Goal: Use online tool/utility: Utilize a website feature to perform a specific function

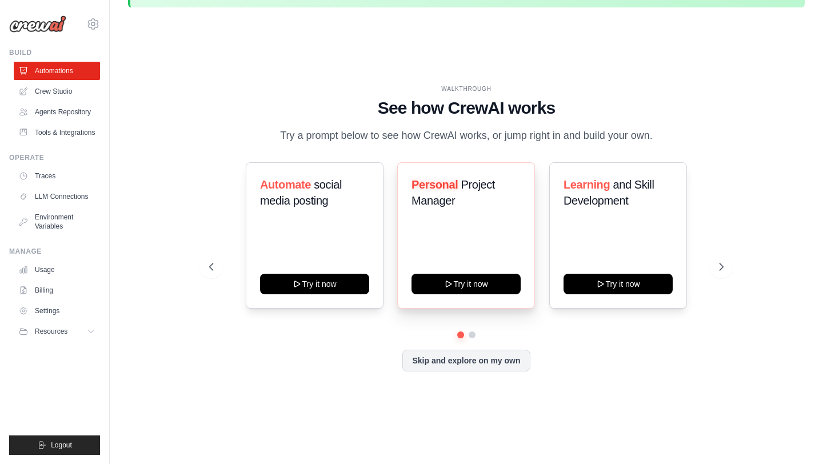
scroll to position [39, 0]
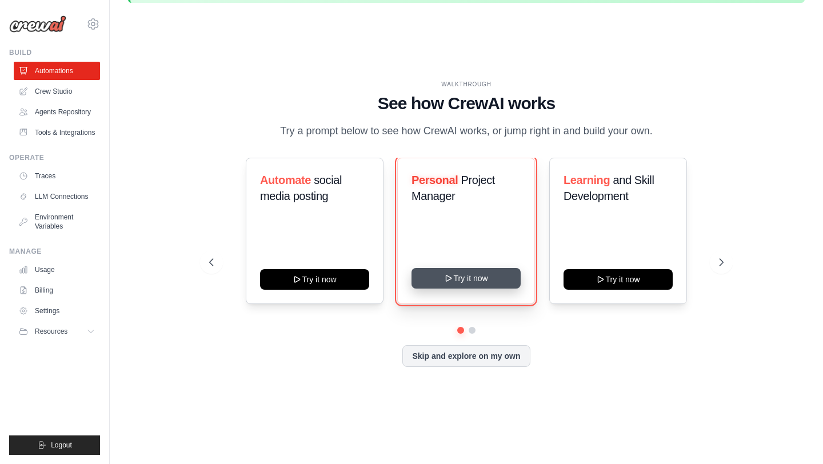
click at [469, 279] on button "Try it now" at bounding box center [466, 278] width 109 height 21
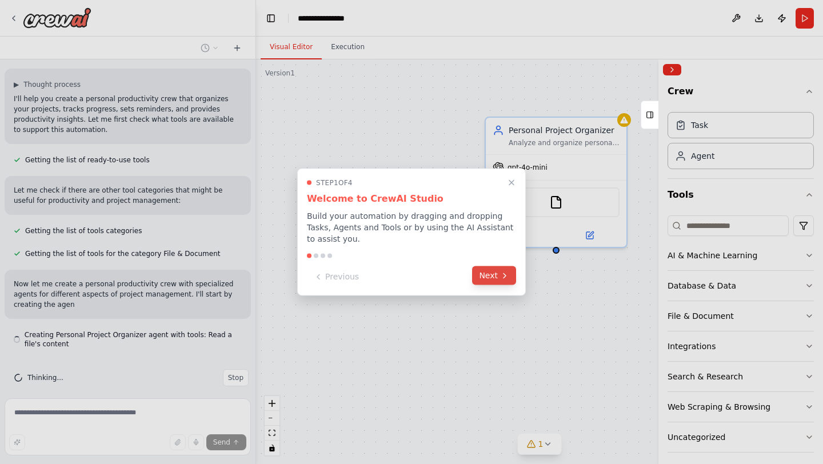
scroll to position [79, 0]
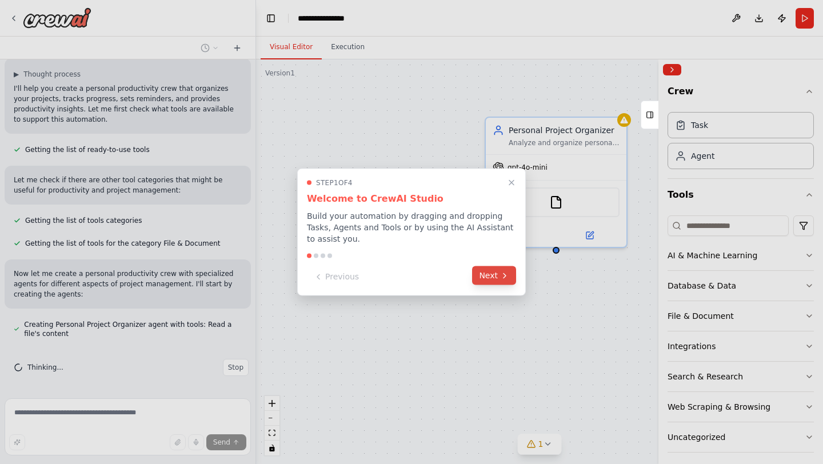
click at [493, 276] on button "Next" at bounding box center [494, 275] width 44 height 19
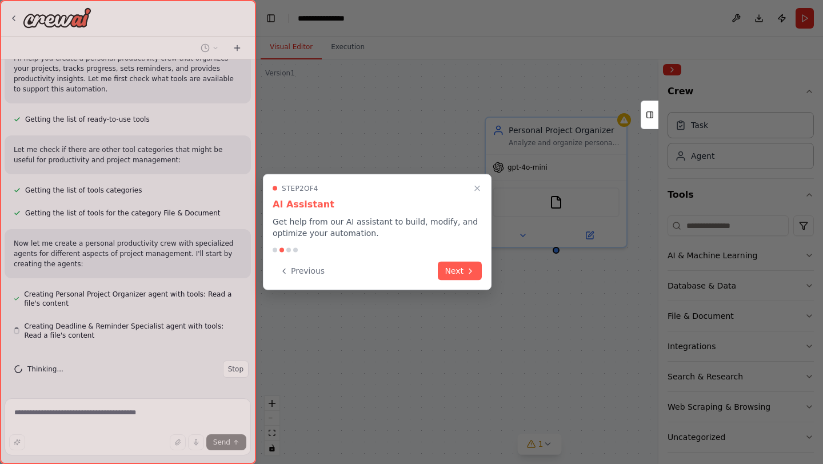
scroll to position [111, 0]
click at [462, 276] on button "Next" at bounding box center [460, 270] width 44 height 19
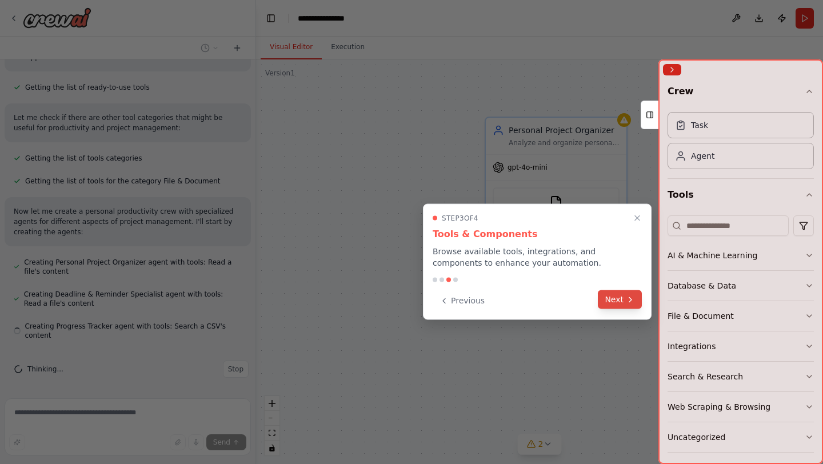
scroll to position [143, 0]
click at [617, 303] on button "Next" at bounding box center [620, 299] width 44 height 19
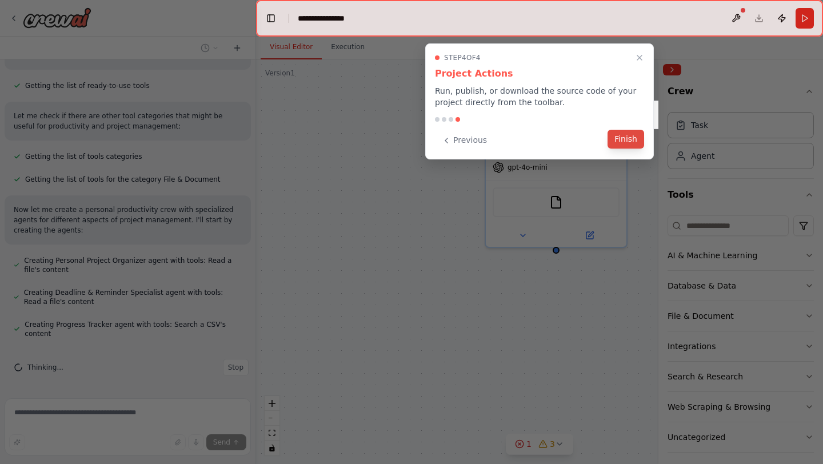
click at [632, 139] on button "Finish" at bounding box center [626, 139] width 37 height 19
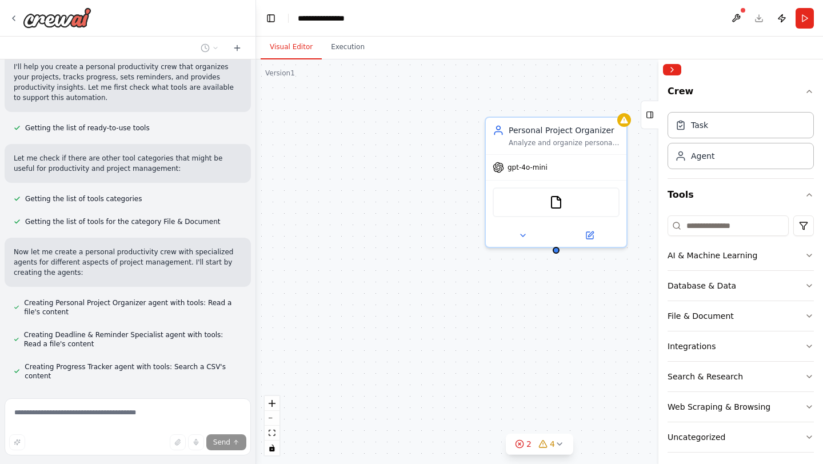
scroll to position [0, 0]
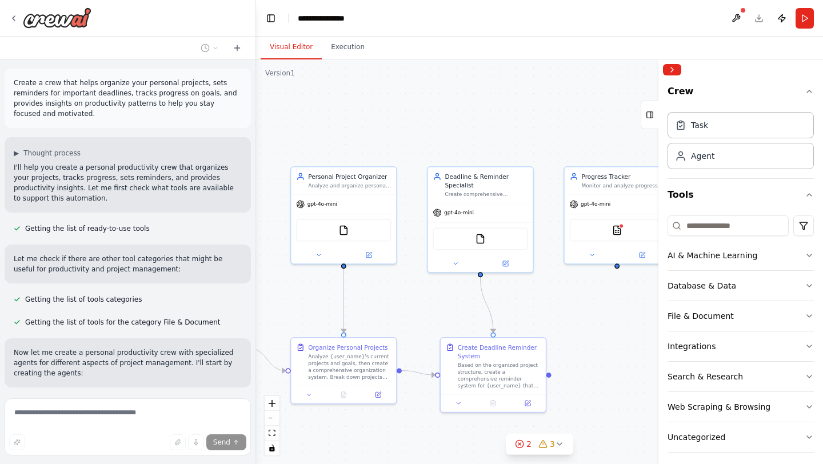
drag, startPoint x: 401, startPoint y: 268, endPoint x: 337, endPoint y: 286, distance: 66.0
click at [293, 274] on div ".deletable-edge-delete-btn { width: 20px; height: 20px; border: 0px solid #ffff…" at bounding box center [539, 261] width 567 height 405
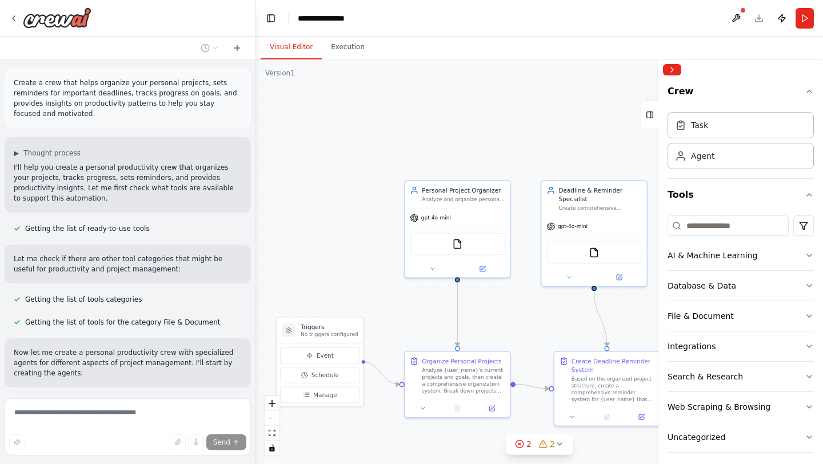
drag, startPoint x: 337, startPoint y: 286, endPoint x: 386, endPoint y: 305, distance: 52.1
click at [386, 305] on div ".deletable-edge-delete-btn { width: 20px; height: 20px; border: 0px solid #ffff…" at bounding box center [539, 261] width 567 height 405
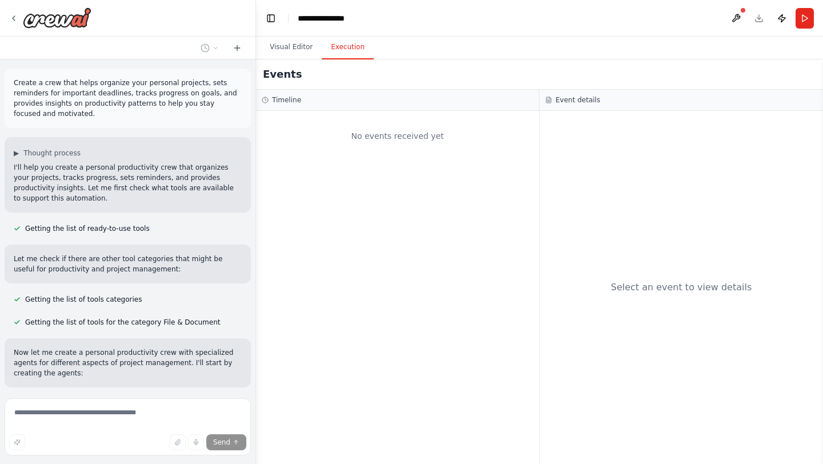
click at [360, 49] on button "Execution" at bounding box center [348, 47] width 52 height 24
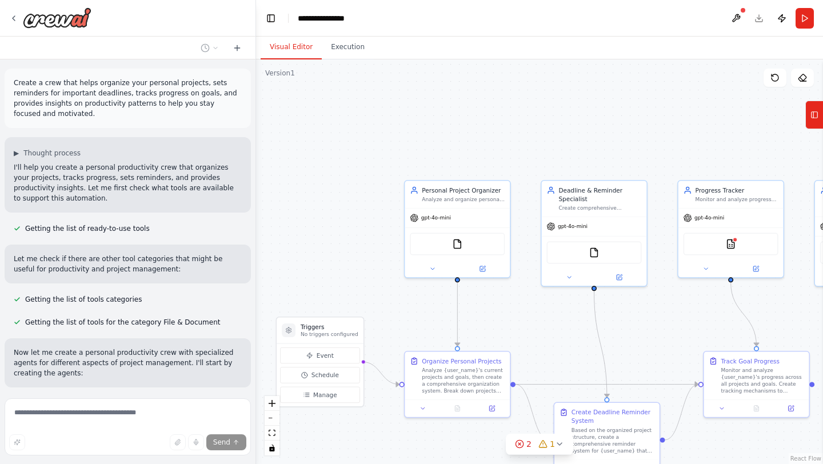
click at [298, 46] on button "Visual Editor" at bounding box center [291, 47] width 61 height 24
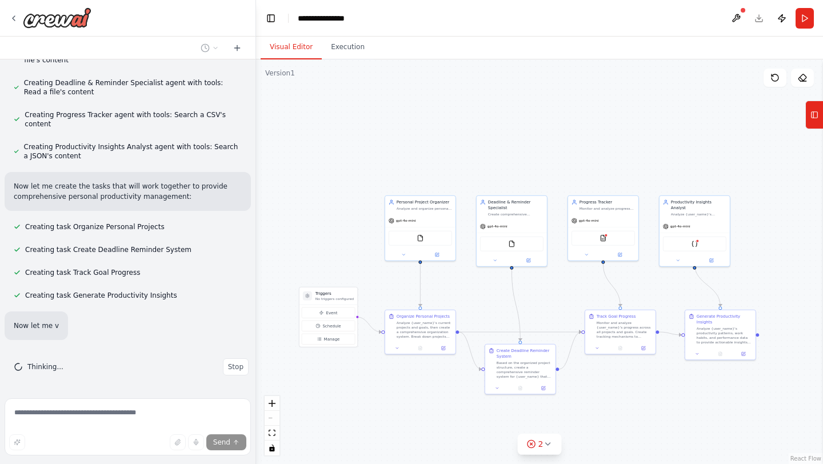
scroll to position [375, 0]
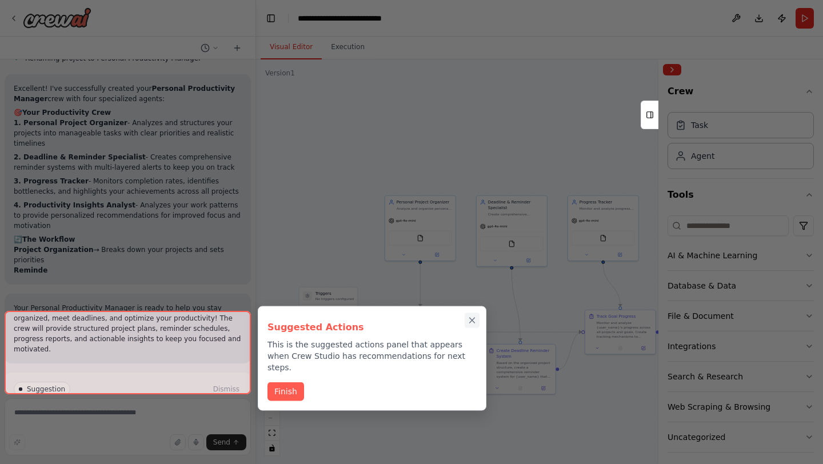
click at [473, 316] on icon "Close walkthrough" at bounding box center [472, 321] width 10 height 10
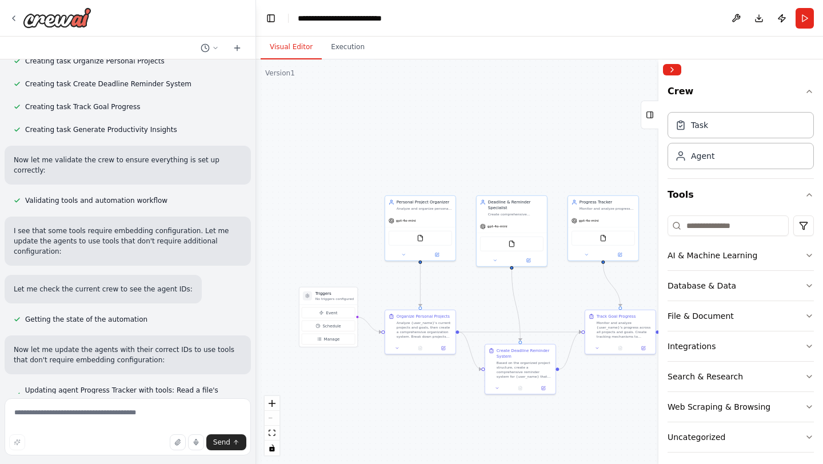
scroll to position [520, 0]
click at [329, 312] on span "Event" at bounding box center [331, 313] width 11 height 6
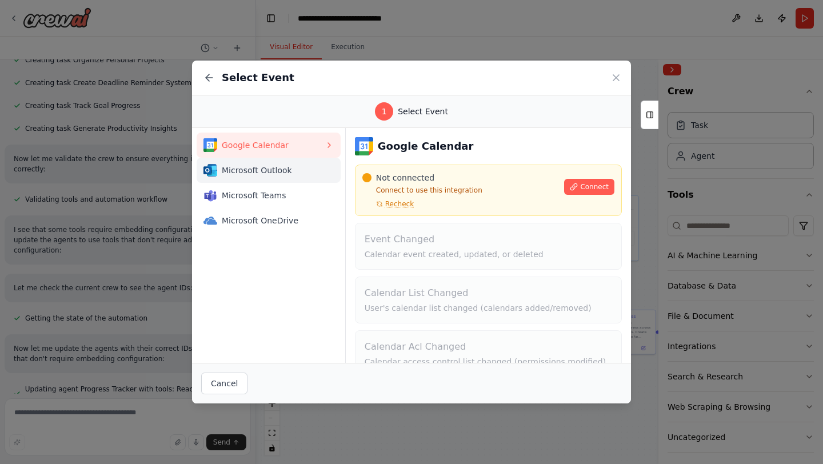
click at [265, 170] on span "Microsoft Outlook" at bounding box center [273, 170] width 103 height 11
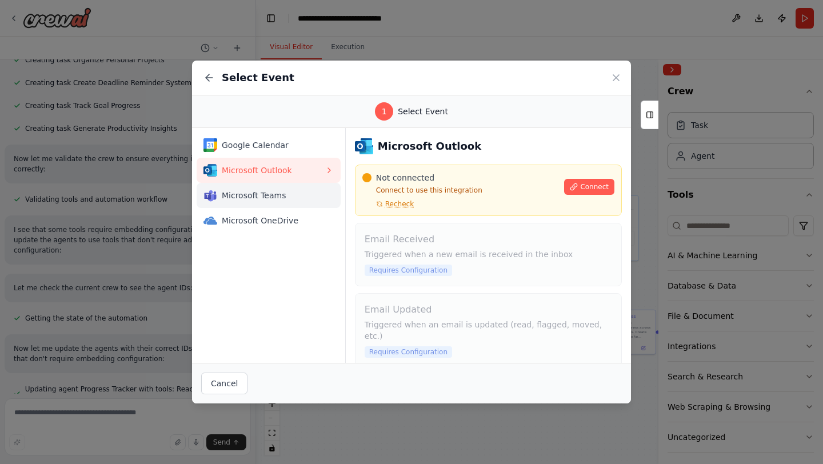
click at [266, 198] on span "Microsoft Teams" at bounding box center [273, 195] width 103 height 11
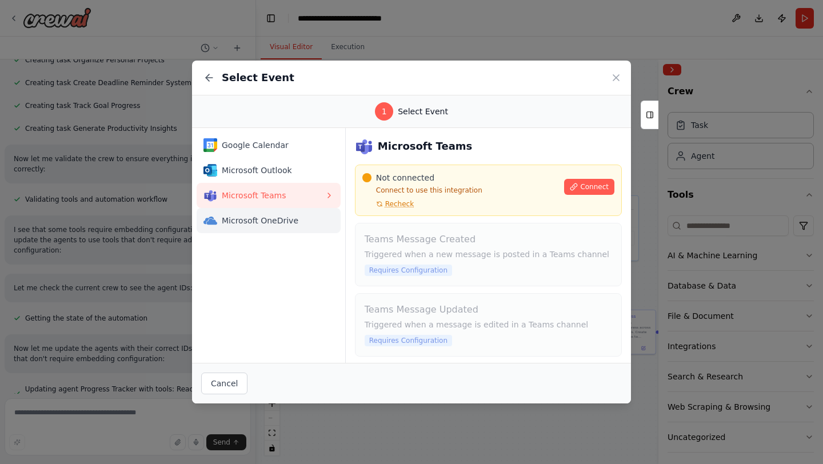
click at [266, 215] on span "Microsoft OneDrive" at bounding box center [273, 220] width 103 height 11
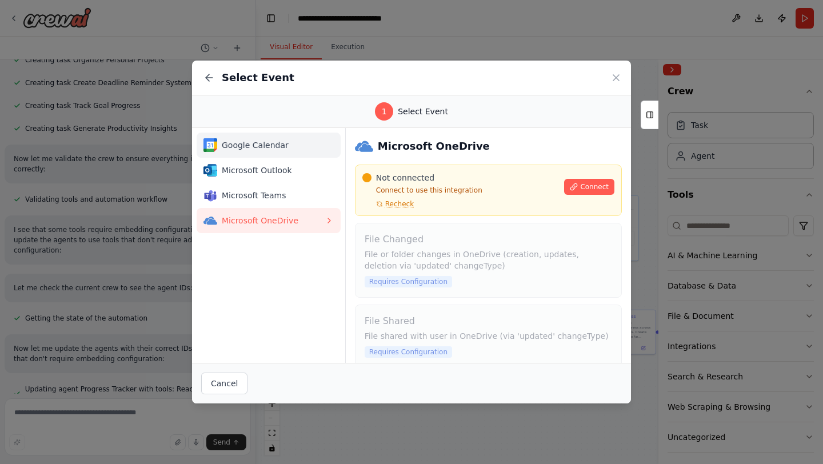
click at [269, 147] on span "Google Calendar" at bounding box center [273, 144] width 103 height 11
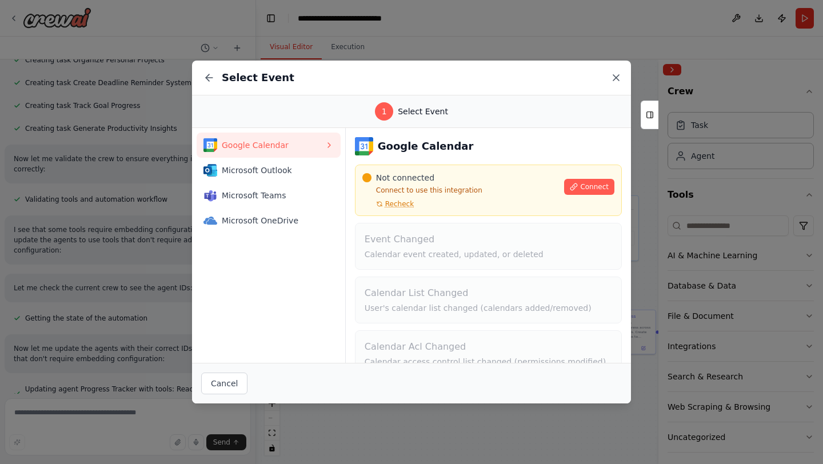
click at [619, 79] on icon at bounding box center [615, 77] width 11 height 11
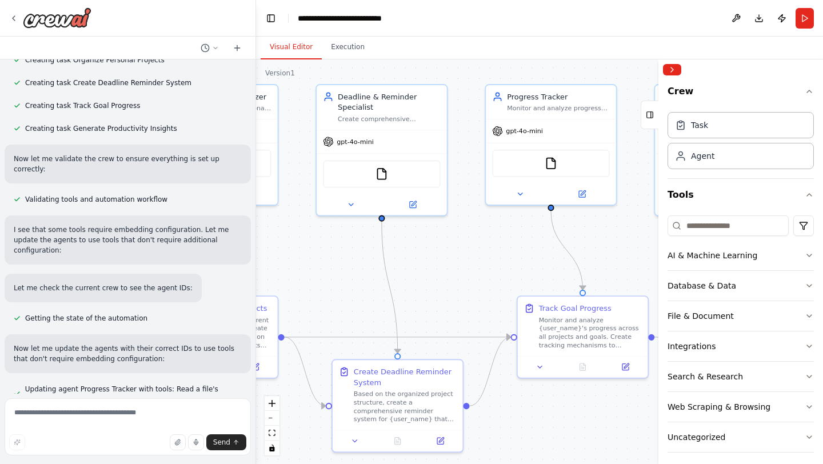
drag, startPoint x: 413, startPoint y: 282, endPoint x: 199, endPoint y: 244, distance: 217.1
click at [199, 244] on div "Create a crew that helps organize your personal projects, sets reminders for im…" at bounding box center [411, 232] width 823 height 464
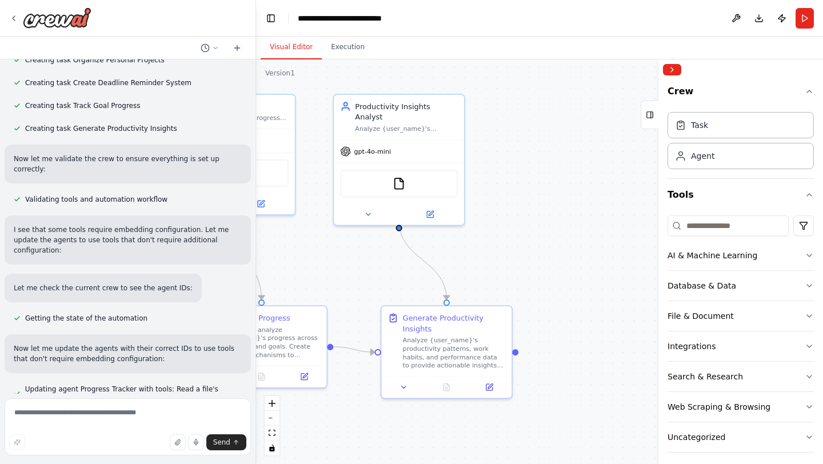
drag, startPoint x: 467, startPoint y: 289, endPoint x: 146, endPoint y: 298, distance: 321.4
click at [146, 298] on div "Create a crew that helps organize your personal projects, sets reminders for im…" at bounding box center [411, 232] width 823 height 464
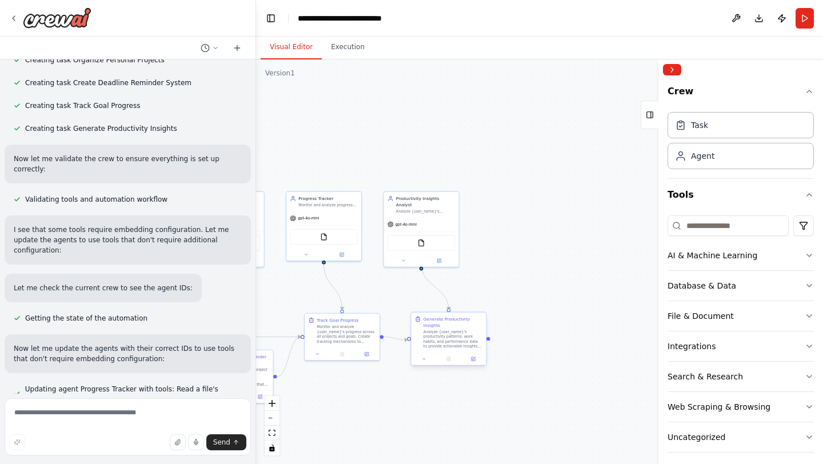
click at [461, 346] on div "Analyze {user_name}'s productivity patterns, work habits, and performance data …" at bounding box center [453, 338] width 59 height 19
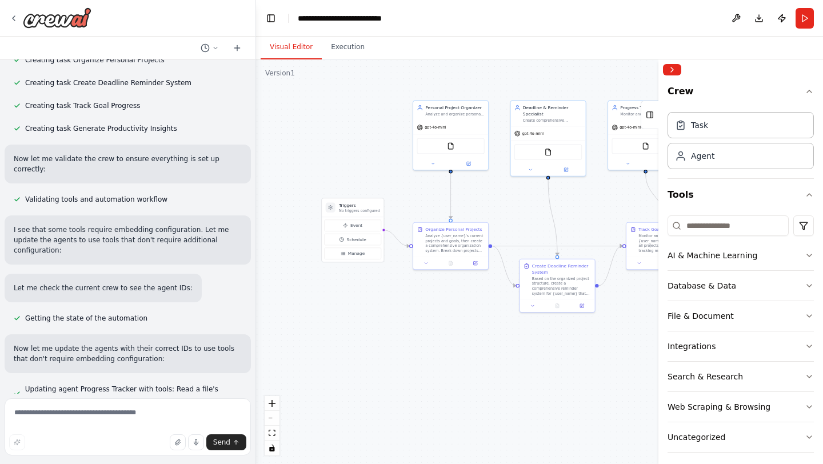
drag, startPoint x: 398, startPoint y: 305, endPoint x: 718, endPoint y: 214, distance: 332.7
click at [718, 214] on div "Create a crew that helps organize your personal projects, sets reminders for im…" at bounding box center [411, 232] width 823 height 464
click at [364, 258] on button "Manage" at bounding box center [351, 252] width 57 height 11
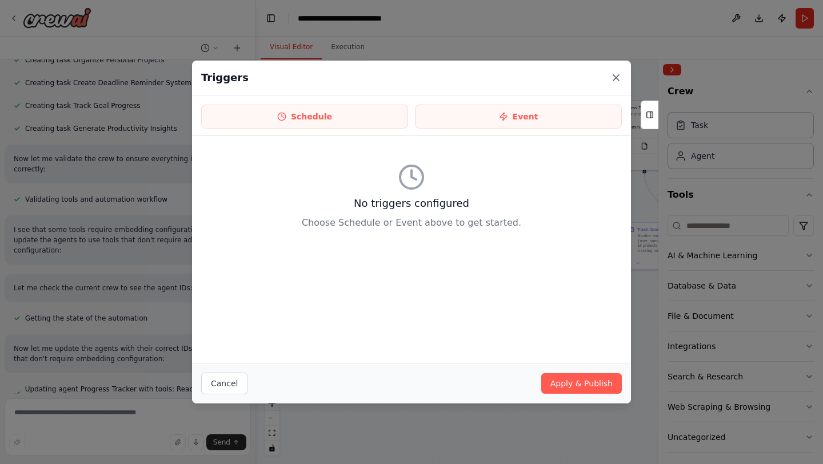
click at [618, 83] on icon at bounding box center [615, 77] width 11 height 11
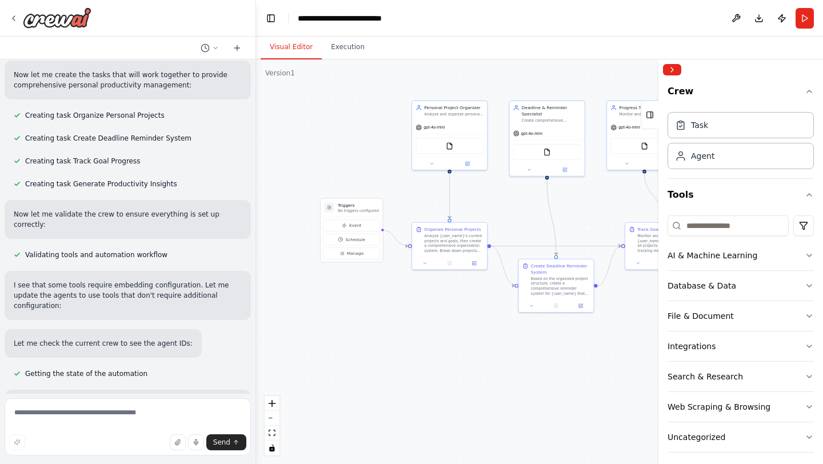
scroll to position [462, 0]
click at [11, 18] on icon at bounding box center [13, 18] width 9 height 9
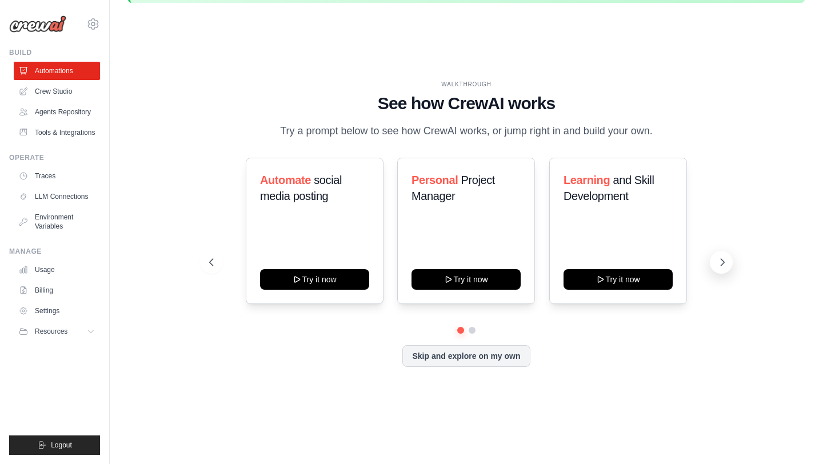
click at [724, 262] on icon at bounding box center [722, 262] width 3 height 7
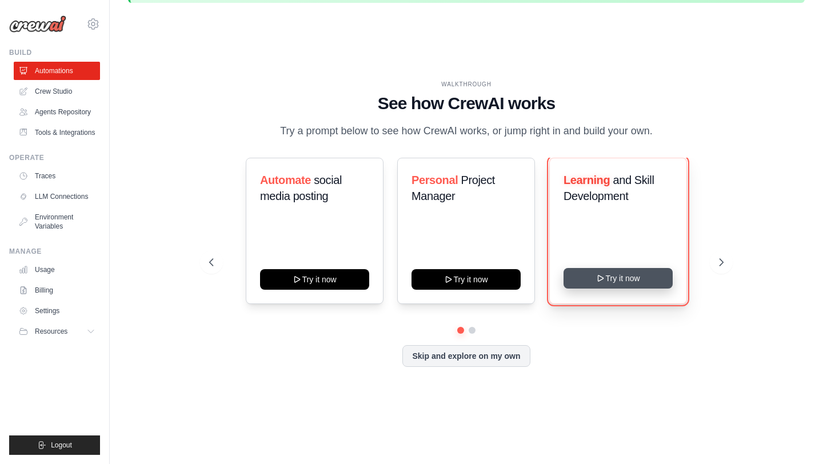
click at [596, 277] on icon at bounding box center [600, 278] width 9 height 9
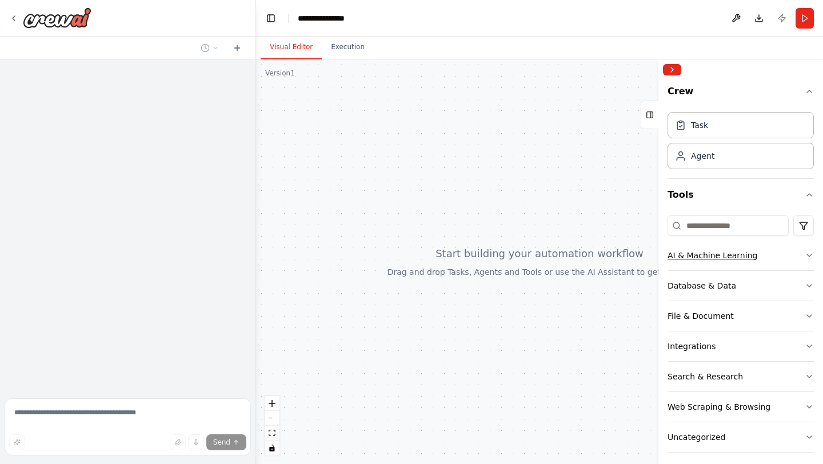
click at [811, 255] on icon "button" at bounding box center [809, 255] width 9 height 9
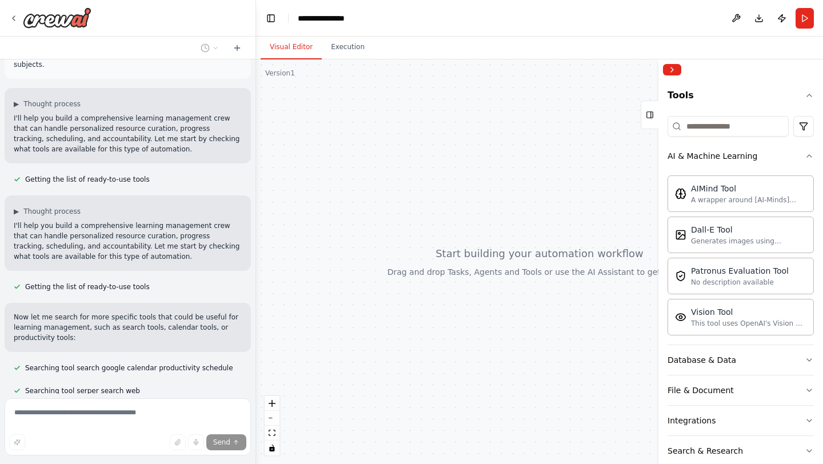
scroll to position [50, 0]
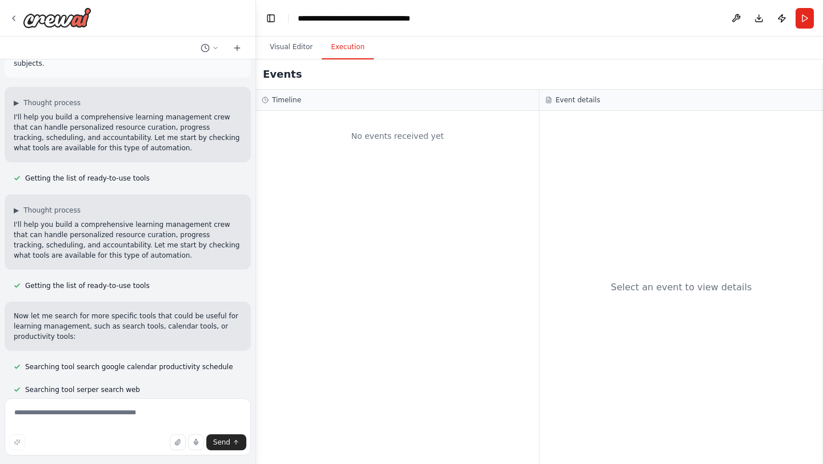
click at [343, 55] on button "Execution" at bounding box center [348, 47] width 52 height 24
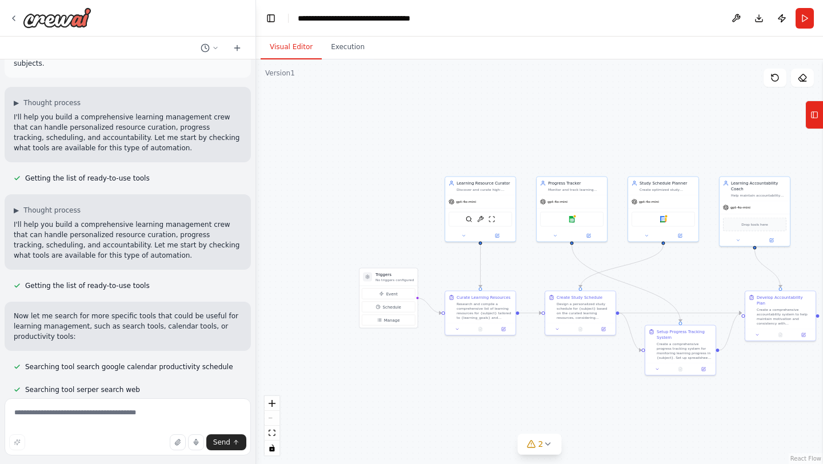
click at [297, 47] on button "Visual Editor" at bounding box center [291, 47] width 61 height 24
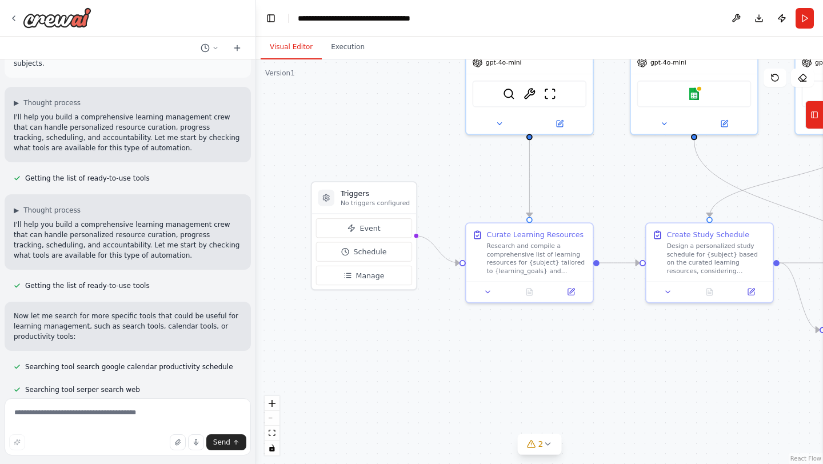
drag, startPoint x: 444, startPoint y: 272, endPoint x: 464, endPoint y: 188, distance: 85.8
click at [464, 188] on div ".deletable-edge-delete-btn { width: 20px; height: 20px; border: 0px solid #ffff…" at bounding box center [539, 261] width 567 height 405
click at [374, 233] on button "Event" at bounding box center [364, 227] width 96 height 19
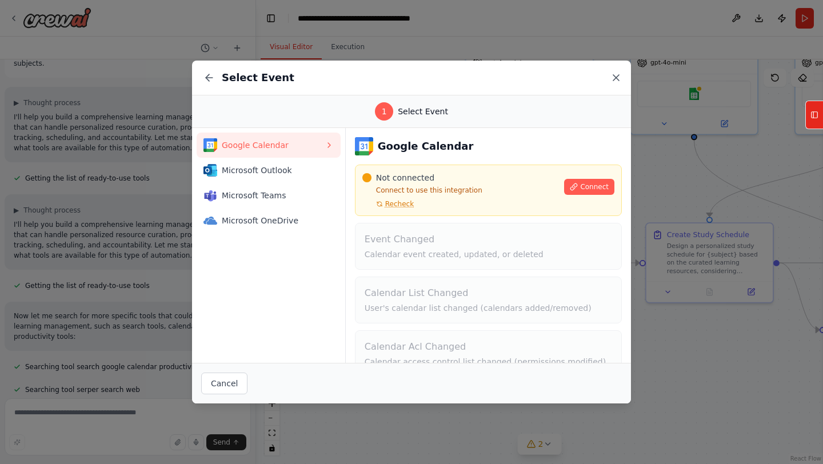
click at [614, 83] on icon at bounding box center [615, 77] width 11 height 11
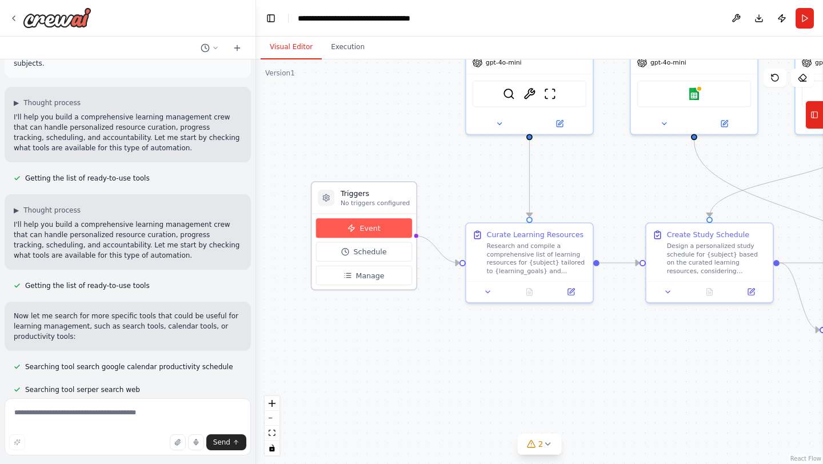
click at [358, 225] on button "Event" at bounding box center [364, 227] width 96 height 19
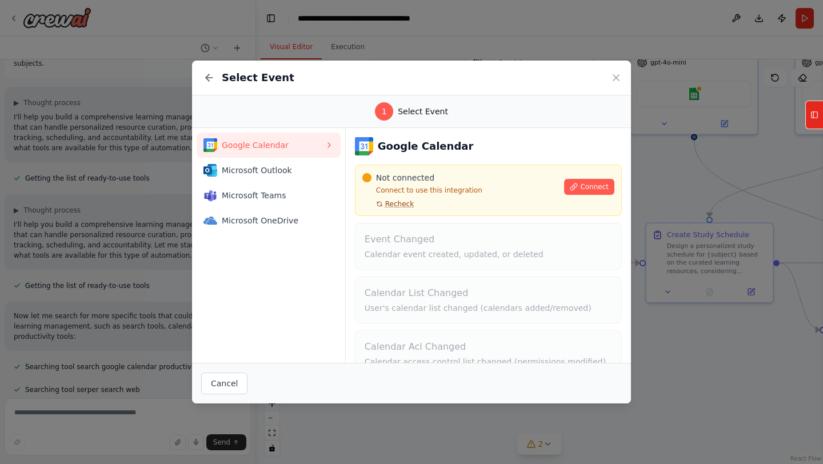
click at [386, 205] on span "Recheck" at bounding box center [399, 203] width 29 height 9
click at [574, 188] on icon at bounding box center [574, 186] width 6 height 6
click at [589, 184] on span "Connect" at bounding box center [594, 186] width 29 height 9
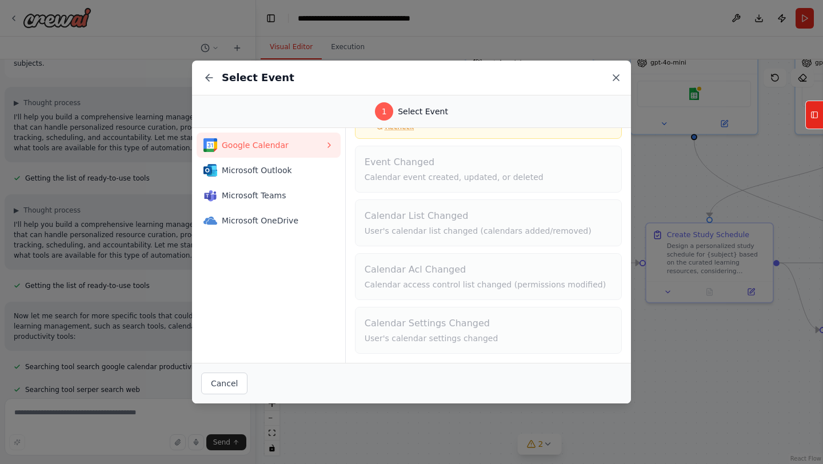
click at [617, 74] on icon at bounding box center [615, 77] width 11 height 11
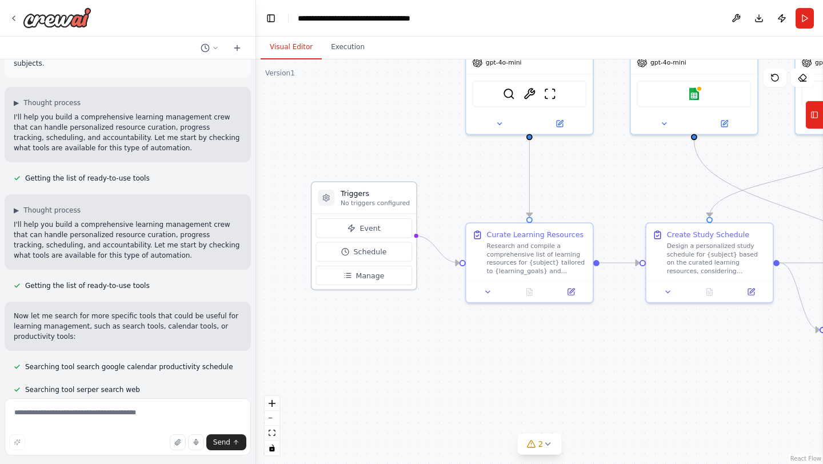
click at [370, 262] on div "Event Schedule Manage" at bounding box center [364, 251] width 96 height 67
click at [370, 259] on button "Schedule" at bounding box center [364, 251] width 96 height 19
select select "******"
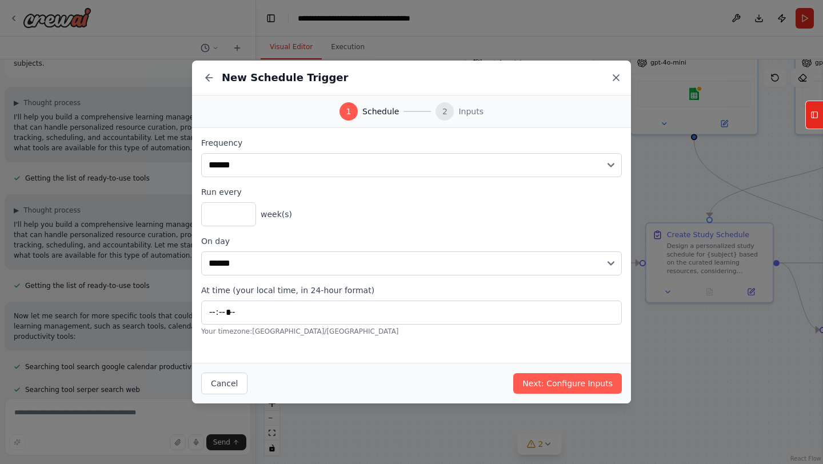
click at [620, 81] on icon at bounding box center [615, 77] width 11 height 11
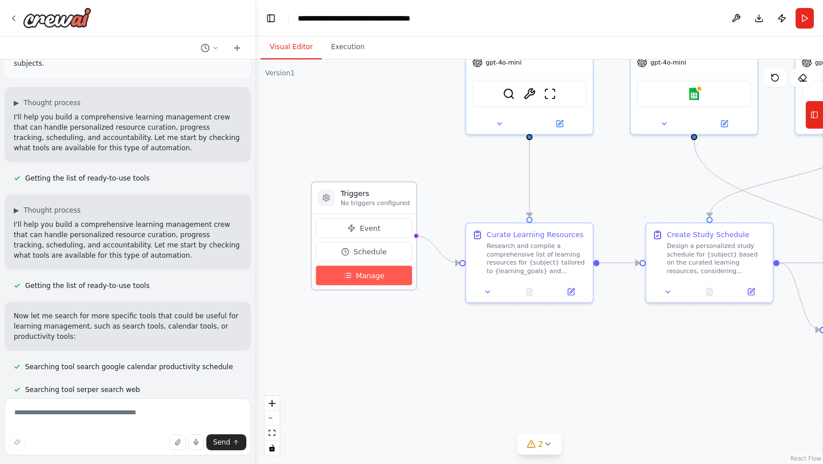
click at [382, 281] on button "Manage" at bounding box center [364, 275] width 96 height 19
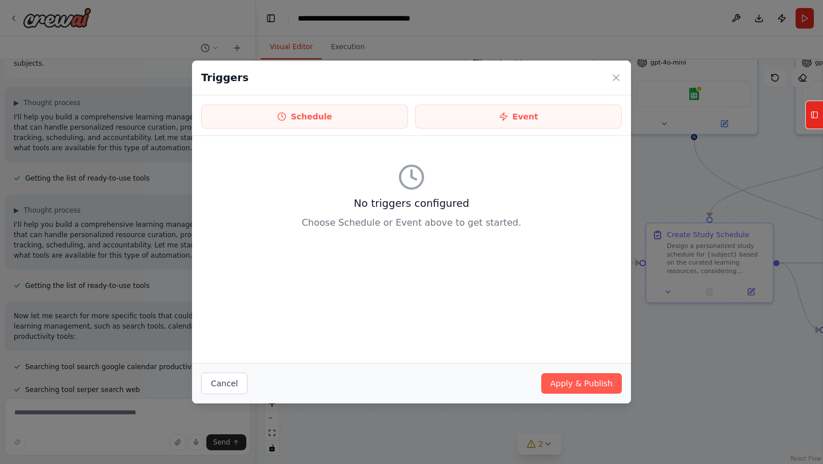
click at [623, 77] on div "Triggers" at bounding box center [411, 78] width 439 height 35
click at [615, 78] on icon at bounding box center [615, 77] width 11 height 11
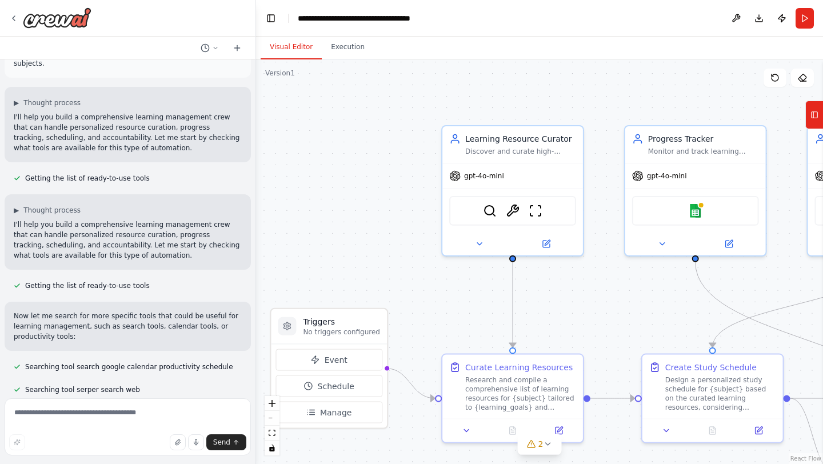
drag, startPoint x: 512, startPoint y: 175, endPoint x: 494, endPoint y: 308, distance: 133.8
click at [494, 308] on div ".deletable-edge-delete-btn { width: 20px; height: 20px; border: 0px solid #ffff…" at bounding box center [539, 261] width 567 height 405
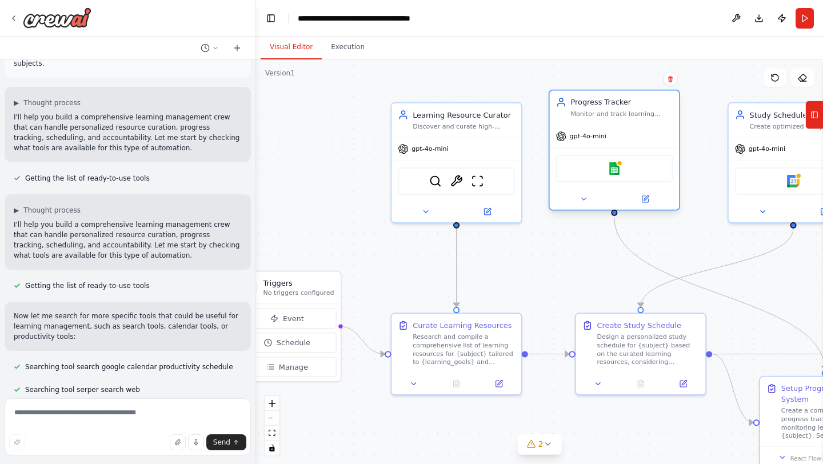
drag, startPoint x: 609, startPoint y: 192, endPoint x: 599, endPoint y: 186, distance: 12.1
click at [599, 186] on div "Google sheets" at bounding box center [615, 168] width 130 height 41
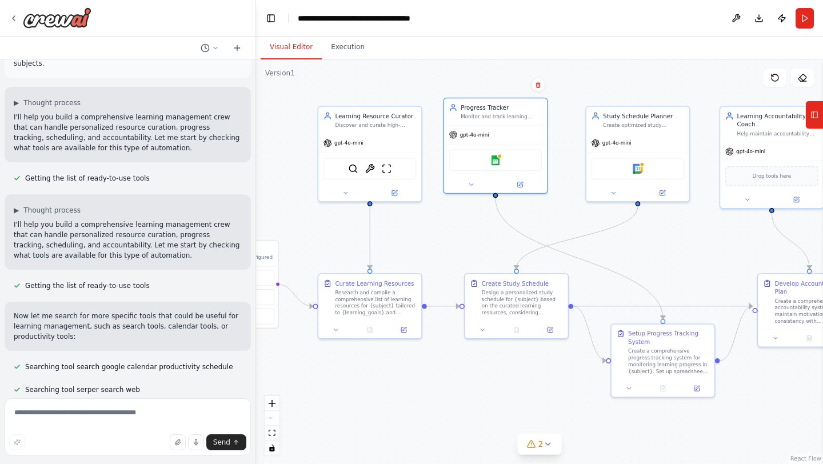
drag, startPoint x: 620, startPoint y: 426, endPoint x: 505, endPoint y: 397, distance: 118.9
click at [505, 397] on div ".deletable-edge-delete-btn { width: 20px; height: 20px; border: 0px solid #ffff…" at bounding box center [539, 261] width 567 height 405
click at [629, 170] on div "Google calendar" at bounding box center [636, 166] width 93 height 22
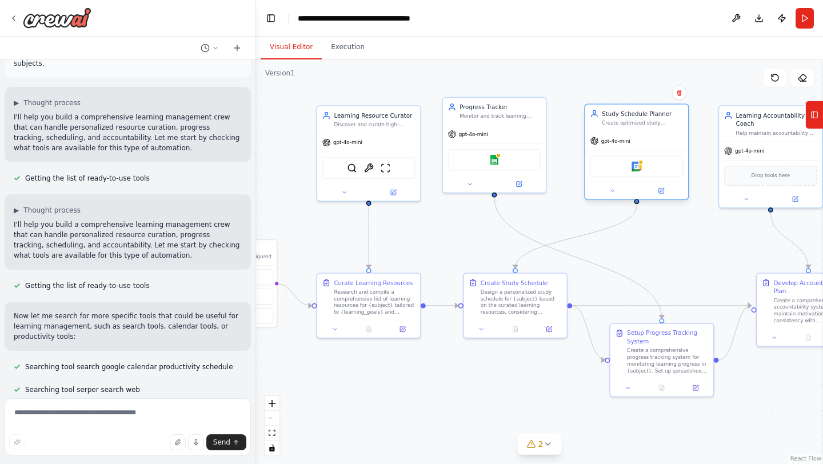
click at [629, 170] on div "Google calendar" at bounding box center [636, 166] width 93 height 22
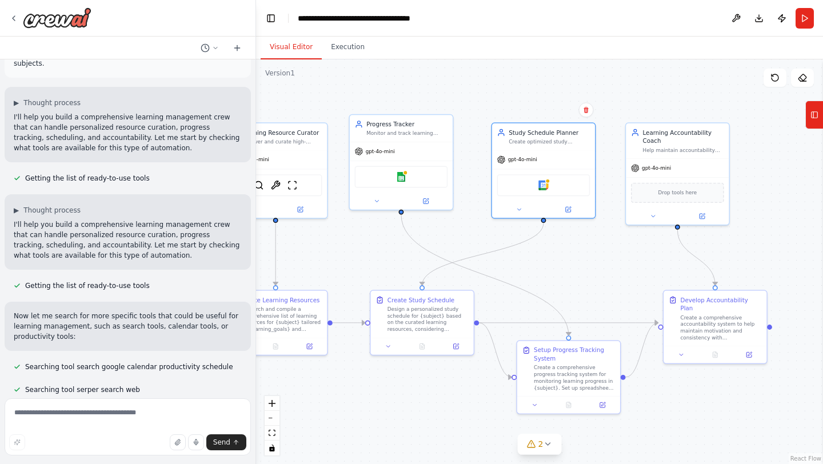
drag, startPoint x: 686, startPoint y: 260, endPoint x: 593, endPoint y: 277, distance: 94.7
click at [593, 277] on div ".deletable-edge-delete-btn { width: 20px; height: 20px; border: 0px solid #ffff…" at bounding box center [539, 261] width 567 height 405
click at [803, 17] on button "Run" at bounding box center [805, 18] width 18 height 21
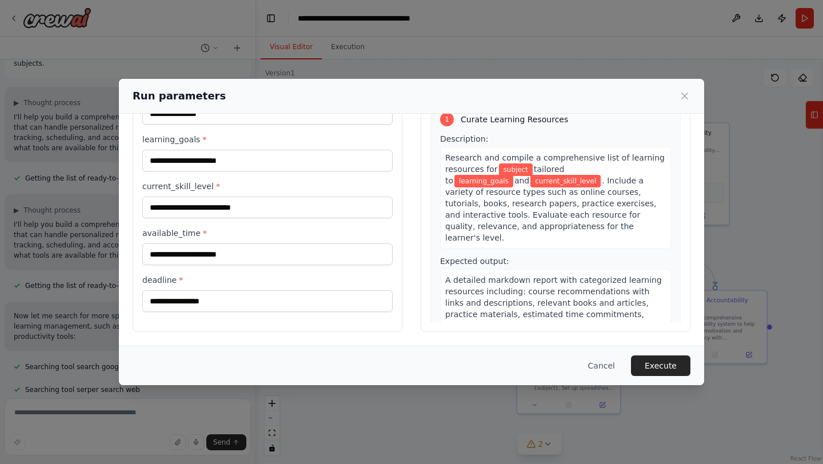
scroll to position [0, 0]
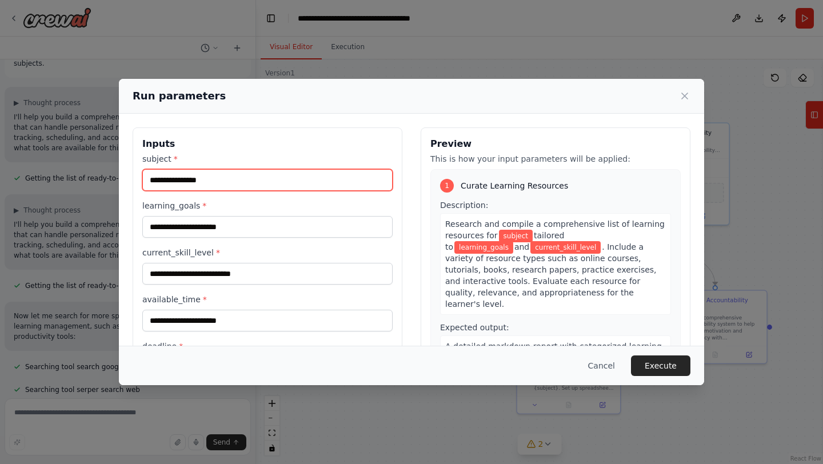
click at [278, 186] on input "subject *" at bounding box center [267, 180] width 250 height 22
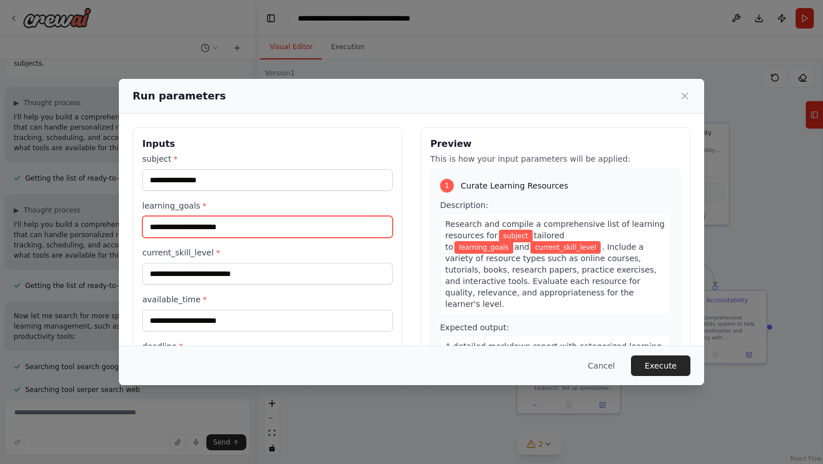
click at [275, 225] on input "learning_goals *" at bounding box center [267, 227] width 250 height 22
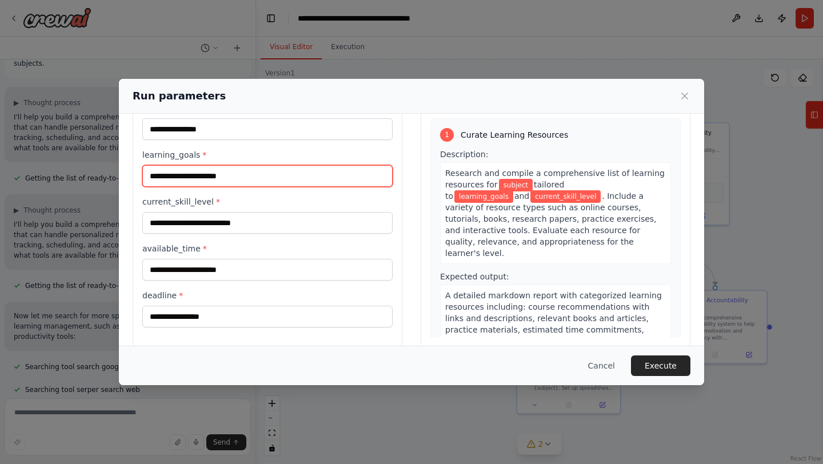
scroll to position [54, 0]
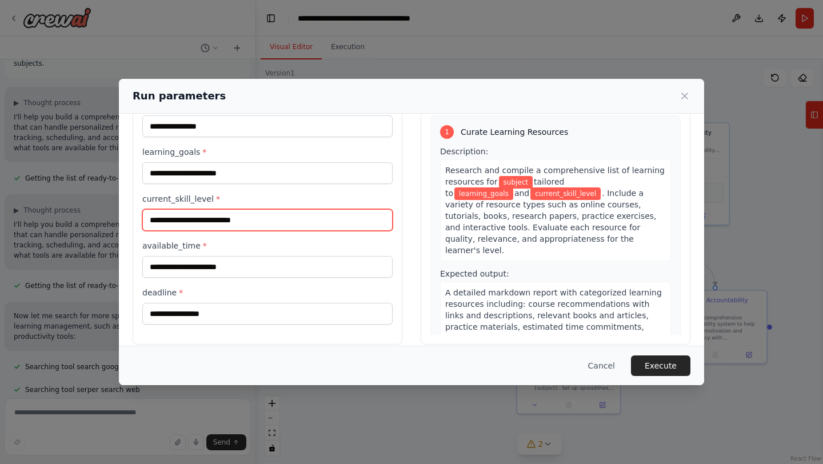
click at [275, 225] on input "current_skill_level *" at bounding box center [267, 220] width 250 height 22
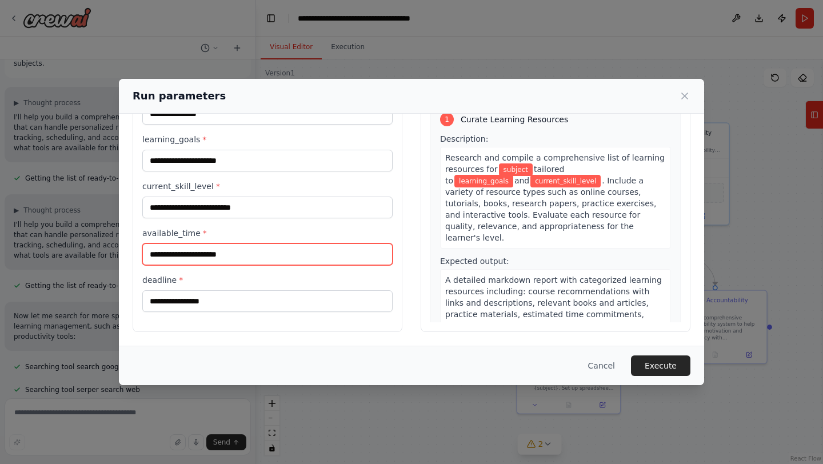
click at [258, 257] on input "available_time *" at bounding box center [267, 254] width 250 height 22
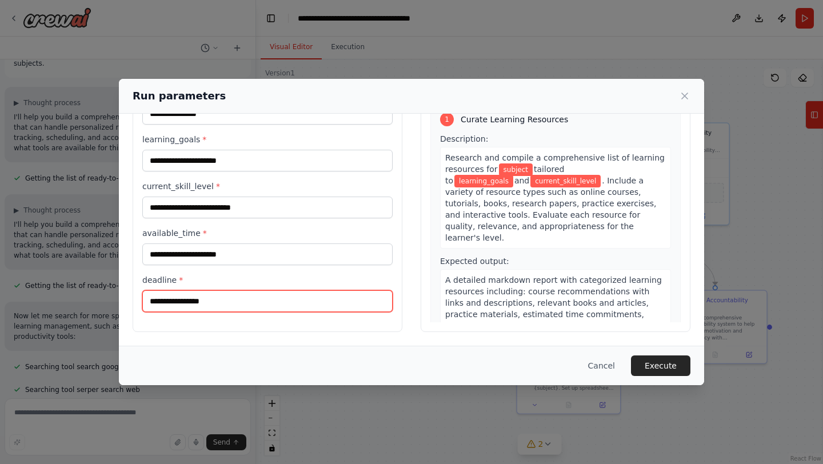
click at [255, 298] on input "deadline *" at bounding box center [267, 301] width 250 height 22
click at [686, 101] on icon at bounding box center [684, 95] width 11 height 11
